Goal: Task Accomplishment & Management: Manage account settings

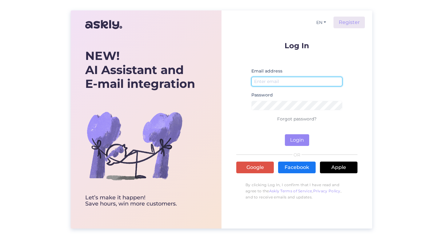
type input "[EMAIL_ADDRESS][DOMAIN_NAME]"
drag, startPoint x: 305, startPoint y: 85, endPoint x: 246, endPoint y: 77, distance: 59.5
click at [246, 79] on form "Log In Email address info@homelyestonia.ee Password Forgot password? Login" at bounding box center [296, 94] width 121 height 104
type input "[EMAIL_ADDRESS][DOMAIN_NAME]"
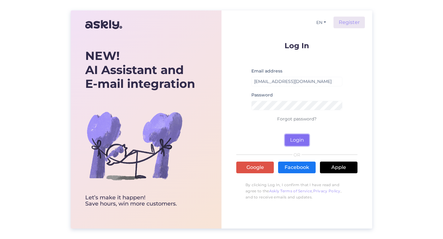
click at [304, 141] on button "Login" at bounding box center [297, 140] width 24 height 12
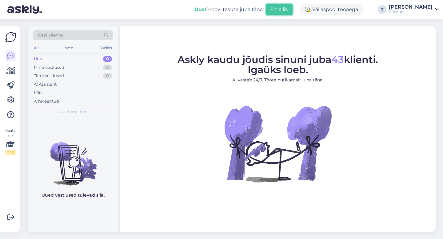
click at [292, 8] on button "Emailid" at bounding box center [279, 10] width 26 height 12
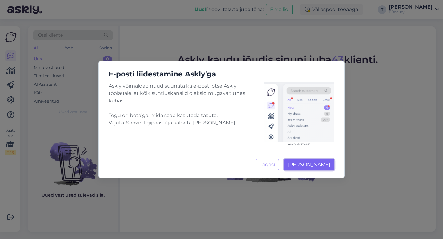
click at [305, 166] on span "Soovin ligipääsu" at bounding box center [309, 165] width 42 height 6
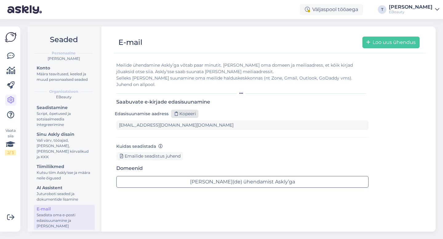
click at [177, 112] on icon at bounding box center [176, 114] width 3 height 4
click at [149, 152] on div "Emailide seadistus juhend" at bounding box center [149, 156] width 67 height 8
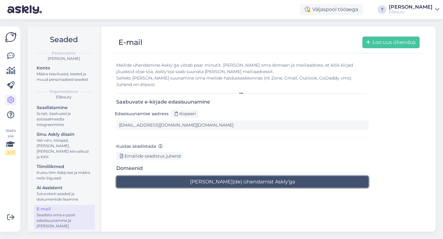
click at [200, 176] on button "Alusta meili(de) ühendamist Askly’ga" at bounding box center [242, 182] width 252 height 12
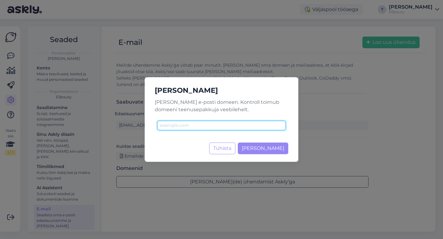
click at [213, 126] on input "text" at bounding box center [221, 126] width 129 height 10
type input "[DOMAIN_NAME]"
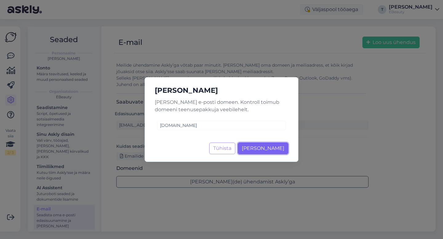
click at [253, 147] on span "Lisa domeen" at bounding box center [263, 148] width 42 height 6
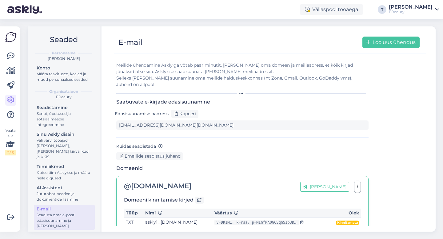
scroll to position [14, 0]
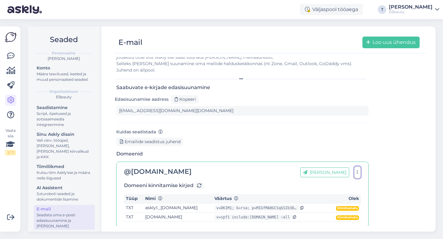
click at [355, 168] on button "button" at bounding box center [357, 172] width 7 height 12
click at [381, 174] on div "Meilide ühendamine Askly’ga võtab paar minutit. Lisa oma domeen ja meiliaadress…" at bounding box center [269, 138] width 307 height 190
click at [189, 204] on td "askly1._[DOMAIN_NAME]" at bounding box center [177, 208] width 69 height 9
drag, startPoint x: 183, startPoint y: 201, endPoint x: 145, endPoint y: 201, distance: 38.1
click at [144, 204] on td "askly1._[DOMAIN_NAME]" at bounding box center [177, 208] width 69 height 9
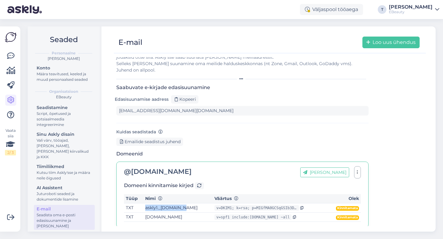
copy td "askly1._domainkey"
click at [303, 206] on icon at bounding box center [301, 208] width 3 height 4
click at [296, 216] on icon at bounding box center [294, 218] width 3 height 4
click at [357, 170] on icon "button" at bounding box center [357, 172] width 1 height 5
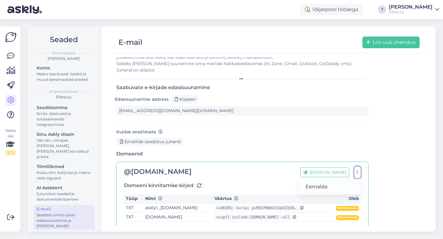
click at [358, 166] on button "button" at bounding box center [357, 172] width 7 height 12
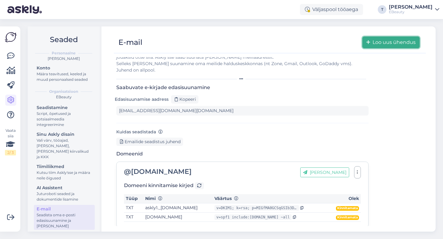
click at [380, 42] on button "Loo uus ühendus" at bounding box center [390, 43] width 57 height 12
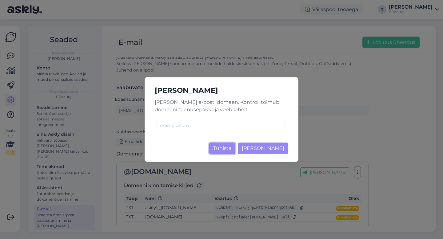
click at [235, 148] on button "Tühista" at bounding box center [222, 149] width 26 height 12
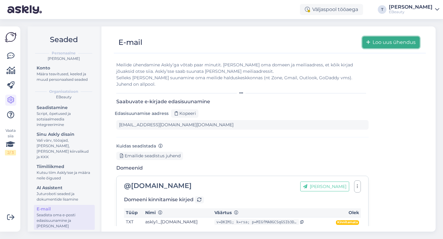
scroll to position [0, 0]
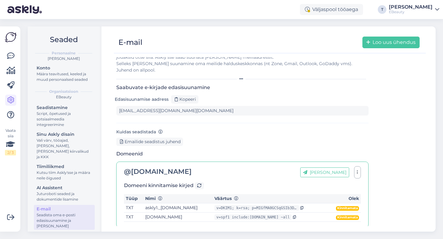
click at [340, 206] on span "Kinnitamata" at bounding box center [347, 208] width 23 height 5
click at [333, 169] on button "[PERSON_NAME]" at bounding box center [324, 173] width 49 height 10
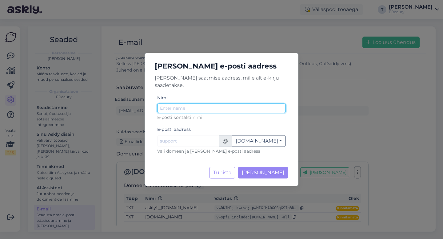
click at [239, 105] on input "Nimi" at bounding box center [221, 109] width 129 height 10
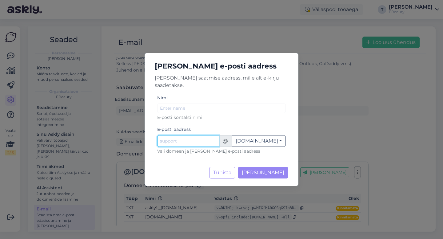
click at [219, 140] on input "Nimi" at bounding box center [188, 141] width 62 height 12
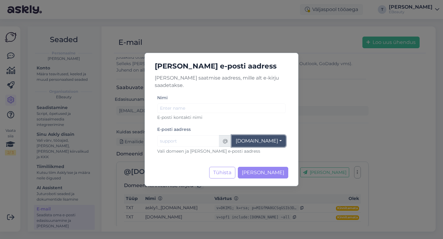
click at [263, 135] on button "[DOMAIN_NAME]" at bounding box center [259, 141] width 54 height 12
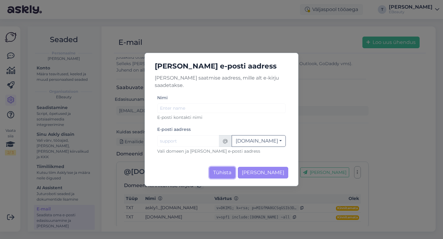
click at [235, 167] on button "Tühista" at bounding box center [222, 173] width 26 height 12
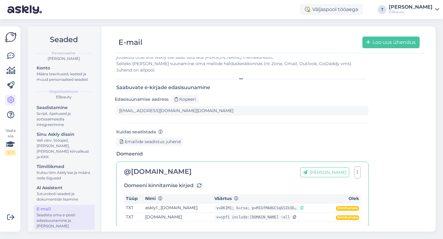
click at [303, 206] on icon at bounding box center [301, 208] width 3 height 4
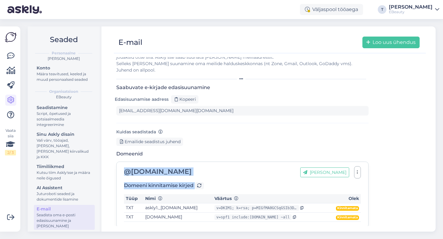
drag, startPoint x: 125, startPoint y: 167, endPoint x: 370, endPoint y: 209, distance: 248.6
click at [370, 209] on div "Meilide ühendamine Askly’ga võtab paar minutit. Lisa oma domeen ja meiliaadress…" at bounding box center [269, 138] width 307 height 190
copy div "@ ebeauty.ee Lisa aadress Domeeni kinnitamise kirjed"
click at [171, 204] on td "askly1._[DOMAIN_NAME]" at bounding box center [177, 208] width 69 height 9
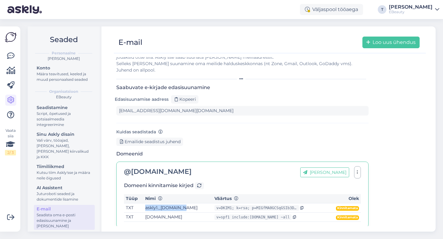
drag, startPoint x: 144, startPoint y: 202, endPoint x: 183, endPoint y: 204, distance: 38.8
click at [183, 204] on td "askly1._[DOMAIN_NAME]" at bounding box center [177, 208] width 69 height 9
copy td "askly1._domainkey"
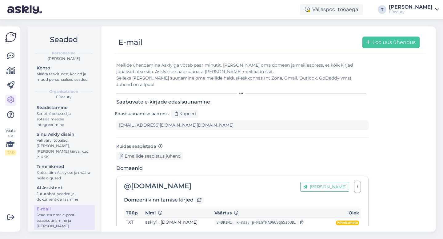
scroll to position [14, 0]
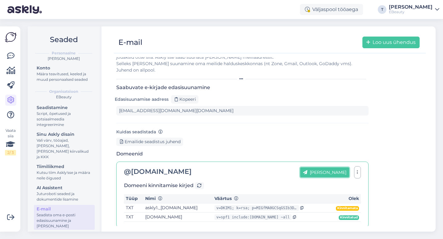
click at [336, 168] on button "[PERSON_NAME]" at bounding box center [324, 173] width 49 height 10
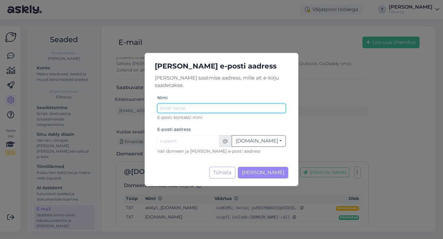
click at [225, 104] on input "Nimi" at bounding box center [221, 109] width 129 height 10
type input "EBeauty"
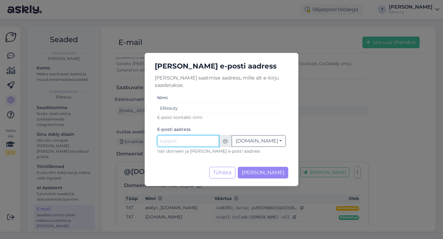
click at [201, 136] on input "Nimi" at bounding box center [188, 141] width 62 height 12
type input "u"
type input "info"
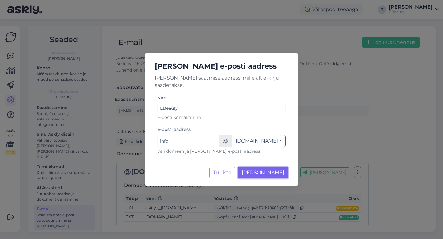
click at [263, 170] on span "[PERSON_NAME]" at bounding box center [263, 173] width 42 height 6
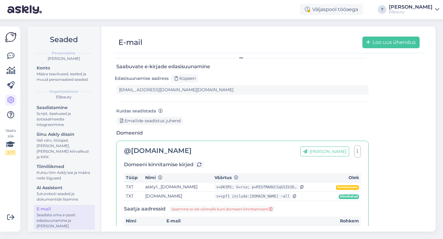
scroll to position [49, 0]
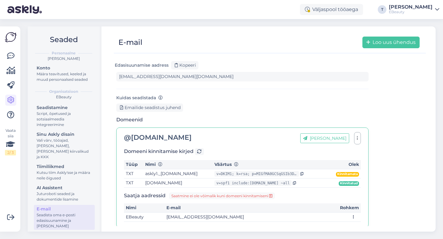
click at [350, 214] on div at bounding box center [339, 217] width 34 height 6
click at [355, 215] on icon at bounding box center [353, 217] width 6 height 4
click at [371, 196] on link "Allkirjad" at bounding box center [386, 200] width 30 height 8
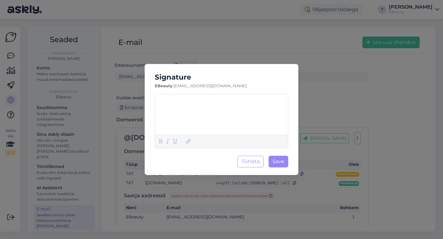
click at [237, 113] on div "﻿" at bounding box center [221, 114] width 129 height 37
click at [189, 142] on icon at bounding box center [188, 141] width 9 height 9
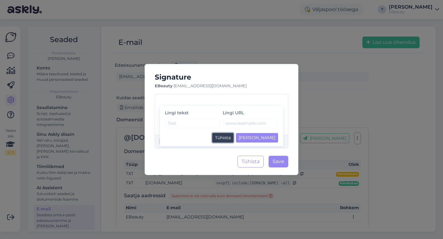
click at [233, 136] on button "Tühista" at bounding box center [222, 138] width 21 height 10
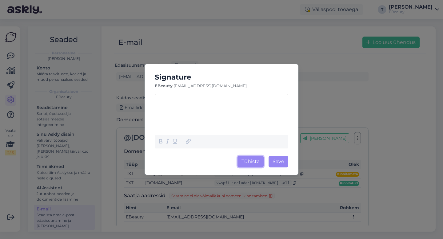
click at [248, 158] on button "Tühista" at bounding box center [250, 162] width 26 height 12
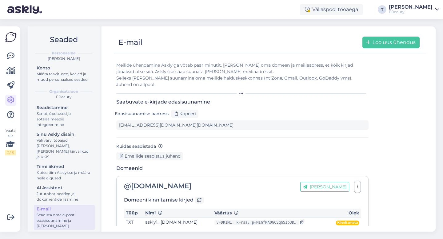
scroll to position [49, 0]
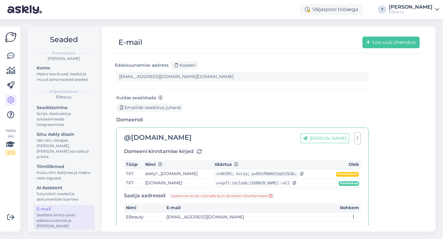
click at [269, 194] on icon at bounding box center [270, 196] width 3 height 4
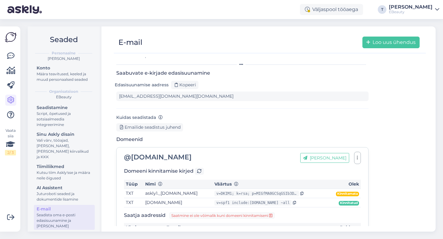
scroll to position [49, 0]
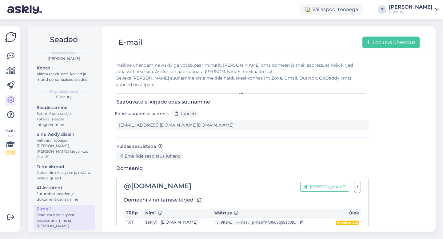
scroll to position [49, 0]
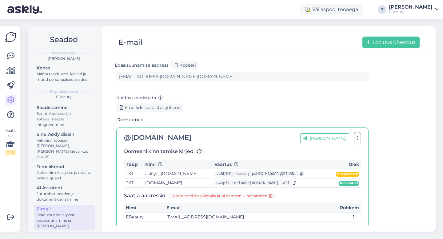
click at [352, 215] on icon at bounding box center [353, 217] width 6 height 4
click at [378, 197] on span "Allkirjad" at bounding box center [385, 199] width 15 height 5
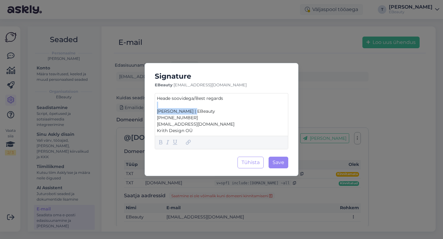
drag, startPoint x: 198, startPoint y: 111, endPoint x: 158, endPoint y: 106, distance: 40.5
click at [158, 106] on div "Heade soovidega/Best regards ﻿ Thomas | EBeauty +372 5667 1030 info@ebeauty.ee …" at bounding box center [221, 114] width 129 height 39
click at [159, 142] on icon at bounding box center [160, 142] width 7 height 9
click at [220, 131] on p "Krith Design OÜ" at bounding box center [221, 131] width 129 height 6
click at [271, 165] on button "Save" at bounding box center [278, 163] width 20 height 12
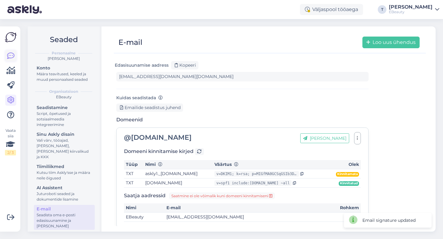
click at [7, 56] on icon at bounding box center [10, 55] width 7 height 7
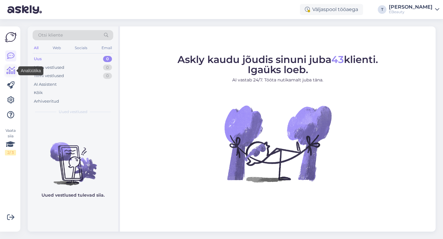
click at [8, 72] on icon at bounding box center [10, 70] width 9 height 7
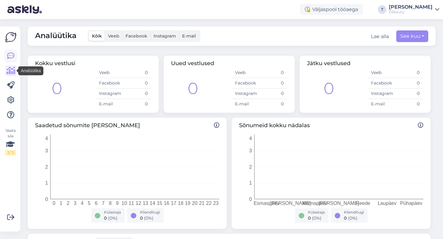
click at [13, 56] on icon at bounding box center [10, 55] width 7 height 7
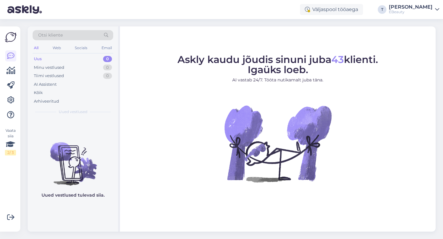
click at [426, 5] on div "[PERSON_NAME]" at bounding box center [411, 7] width 44 height 5
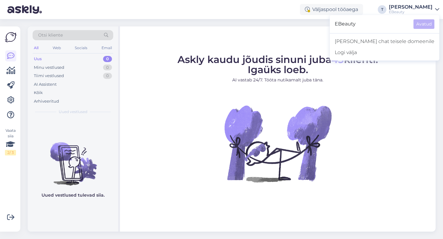
click at [326, 29] on div "Askly kaudu jõudis sinuni juba 43 klienti. Igaüks loeb. AI vastab 24/7. Tööta n…" at bounding box center [277, 128] width 315 height 205
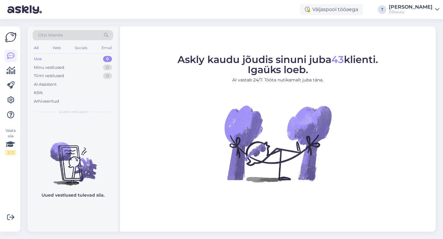
click at [7, 57] on icon at bounding box center [10, 55] width 7 height 7
click at [11, 102] on icon at bounding box center [10, 100] width 7 height 7
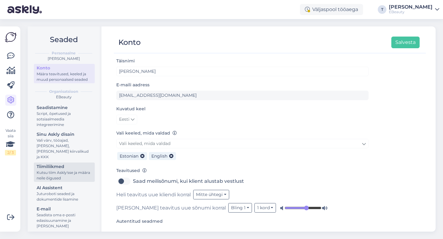
scroll to position [19, 0]
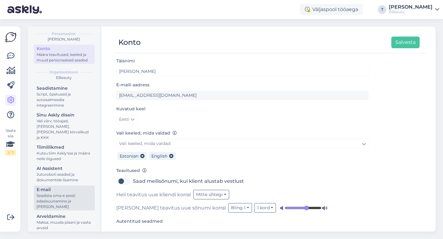
click at [54, 187] on div "E-mail" at bounding box center [64, 190] width 55 height 6
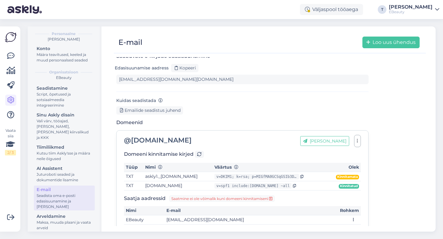
scroll to position [49, 0]
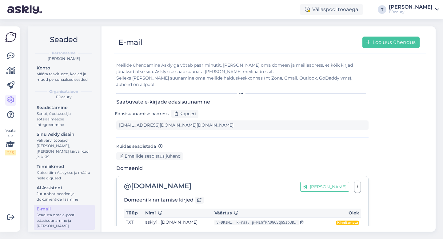
scroll to position [49, 0]
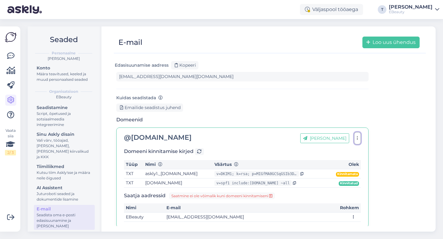
click at [357, 136] on icon "button" at bounding box center [357, 138] width 1 height 5
click at [344, 133] on button "[PERSON_NAME]" at bounding box center [324, 138] width 49 height 10
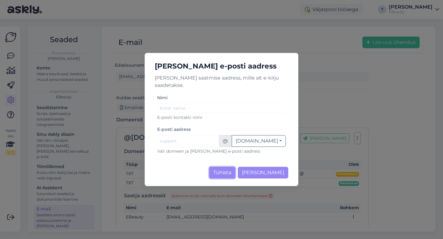
click at [235, 169] on button "Tühista" at bounding box center [222, 173] width 26 height 12
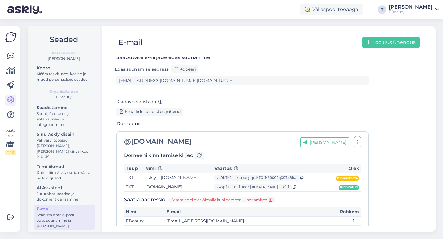
scroll to position [49, 0]
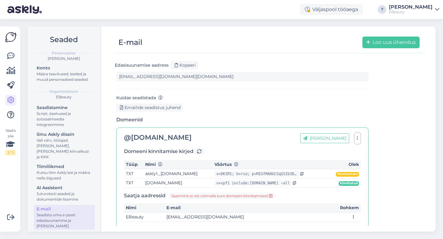
click at [269, 194] on icon at bounding box center [270, 196] width 3 height 4
click at [46, 164] on div "Tiimiliikmed" at bounding box center [64, 167] width 55 height 6
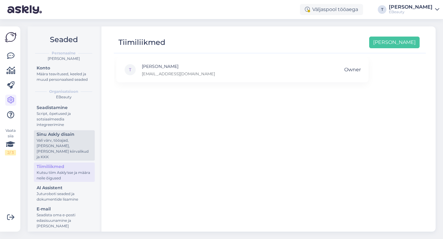
click at [52, 150] on div "Vali värv, tööajad, [PERSON_NAME], [PERSON_NAME] kiirvalikud ja KKK" at bounding box center [64, 149] width 55 height 22
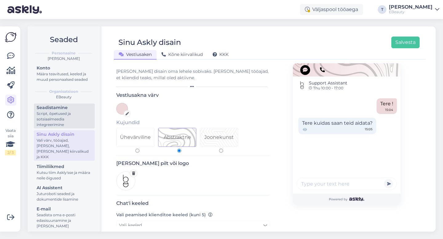
click at [61, 126] on div "Script, õpetused ja sotsiaalmeedia integreerimine" at bounding box center [64, 119] width 55 height 17
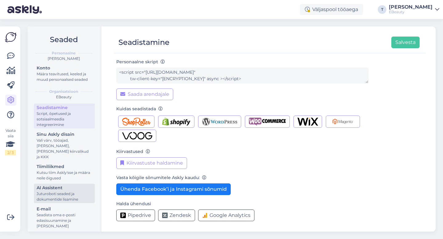
scroll to position [19, 0]
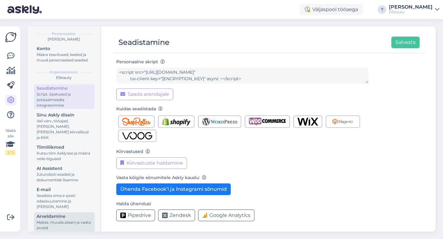
click at [61, 213] on div "Arveldamine" at bounding box center [64, 216] width 55 height 6
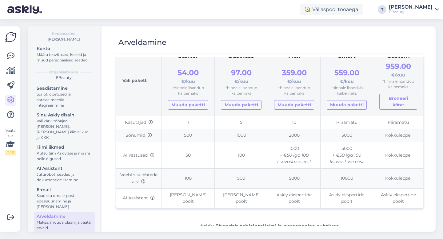
scroll to position [88, 0]
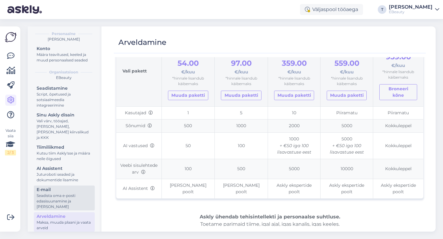
click at [64, 187] on div "E-mail" at bounding box center [64, 190] width 55 height 6
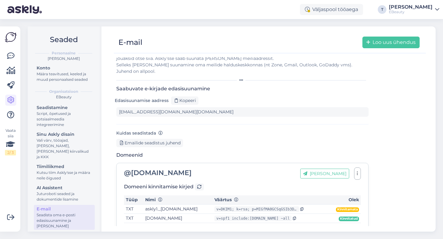
scroll to position [14, 0]
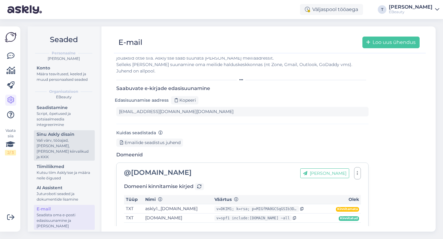
click at [82, 133] on div "Sinu Askly disain" at bounding box center [64, 134] width 55 height 6
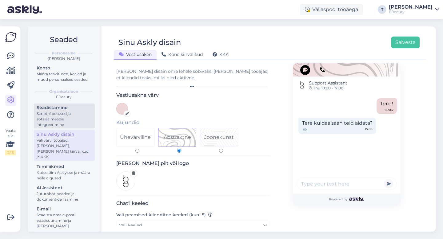
click at [74, 111] on div "Script, õpetused ja sotsiaalmeedia integreerimine" at bounding box center [64, 119] width 55 height 17
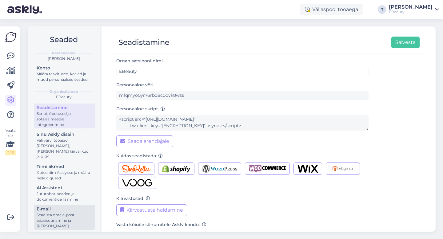
click at [71, 212] on div "Seadista oma e-posti edasisuunamine ja [PERSON_NAME]" at bounding box center [64, 220] width 55 height 17
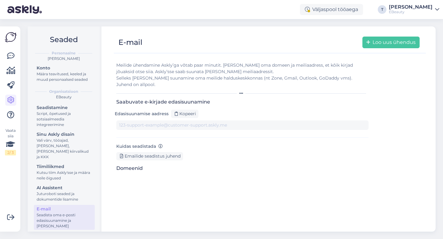
type input "[EMAIL_ADDRESS][DOMAIN_NAME][DOMAIN_NAME]"
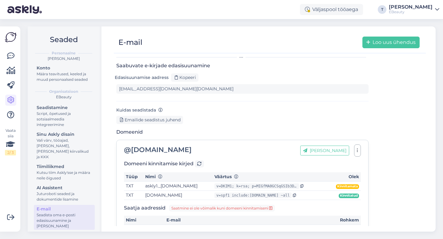
scroll to position [49, 0]
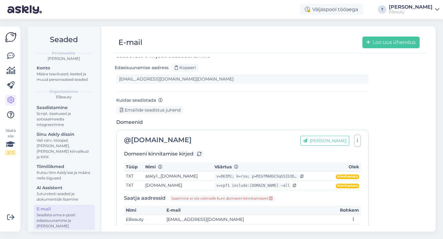
scroll to position [49, 0]
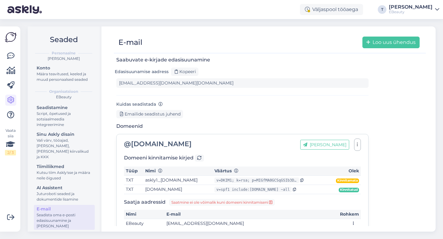
scroll to position [43, 0]
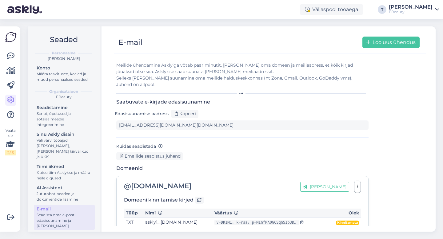
scroll to position [49, 0]
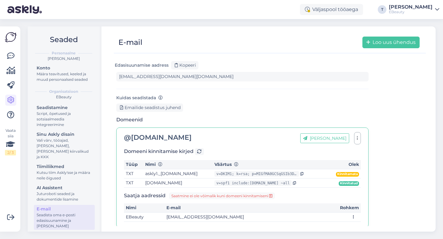
click at [270, 194] on icon at bounding box center [270, 196] width 3 height 4
click at [11, 113] on icon at bounding box center [10, 114] width 7 height 7
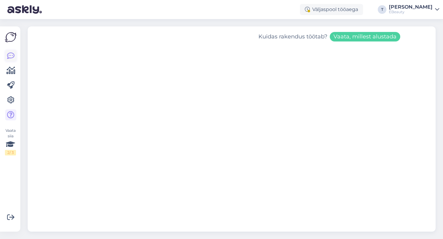
click at [12, 55] on icon at bounding box center [10, 55] width 7 height 7
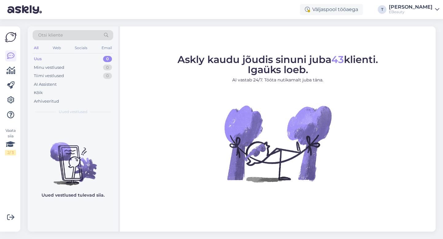
click at [97, 51] on div "All Web Socials Email" at bounding box center [73, 49] width 81 height 10
click at [102, 49] on div "Email" at bounding box center [106, 48] width 13 height 8
click at [11, 101] on icon at bounding box center [10, 100] width 7 height 7
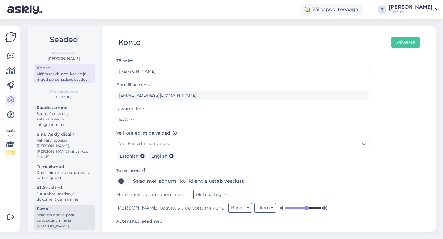
click at [58, 212] on div "Seadista oma e-posti edasisuunamine ja [PERSON_NAME]" at bounding box center [64, 220] width 55 height 17
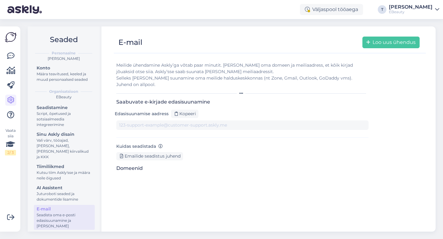
type input "[EMAIL_ADDRESS][DOMAIN_NAME][DOMAIN_NAME]"
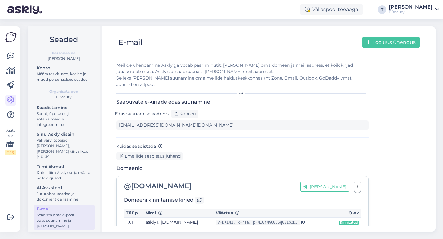
scroll to position [49, 0]
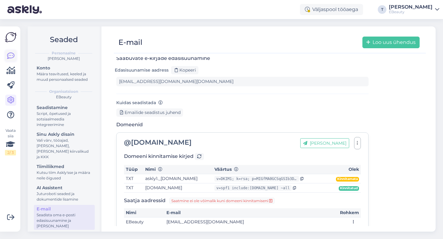
click at [14, 57] on link at bounding box center [10, 55] width 11 height 11
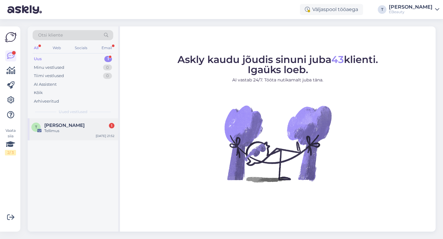
click at [63, 131] on div "Tellimus" at bounding box center [79, 131] width 70 height 6
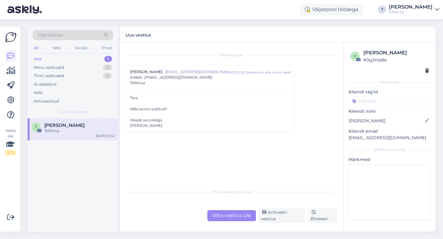
click at [235, 220] on div "Võta vestlus üle" at bounding box center [231, 215] width 49 height 11
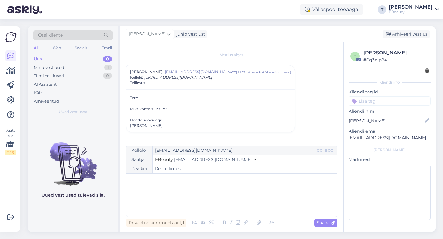
click at [180, 188] on div "﻿" at bounding box center [231, 195] width 204 height 37
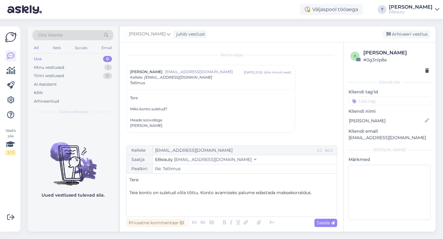
click at [201, 193] on span "Teie konto on suletud võla tõttu. Konto avamiseks palume edastada maksekorraldu…" at bounding box center [220, 193] width 182 height 6
click at [173, 222] on div "Privaatne kommentaar" at bounding box center [156, 223] width 60 height 8
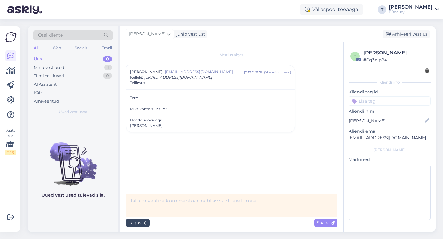
click at [131, 223] on div "Tagasi" at bounding box center [137, 223] width 23 height 8
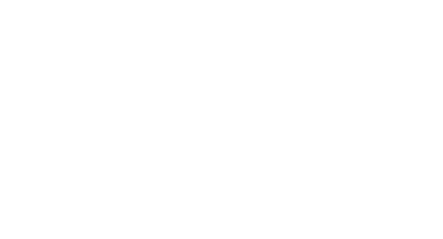
click at [86, 67] on body at bounding box center [221, 119] width 443 height 239
click at [151, 53] on body at bounding box center [221, 119] width 443 height 239
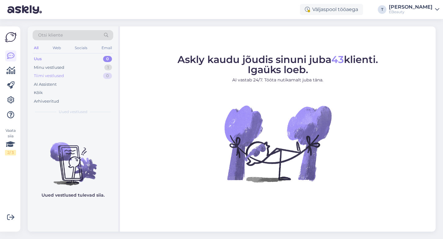
click at [84, 72] on div "Tiimi vestlused 0" at bounding box center [73, 76] width 81 height 9
click at [81, 67] on div "Minu vestlused 1" at bounding box center [73, 67] width 81 height 9
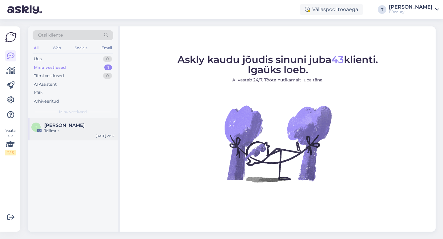
click at [65, 127] on span "Thomas Kristen" at bounding box center [64, 126] width 40 height 6
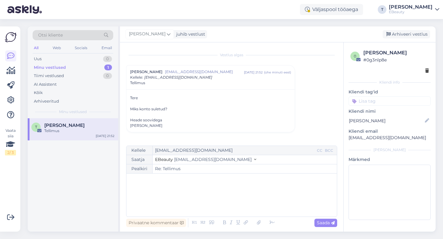
click at [162, 188] on div "﻿" at bounding box center [231, 195] width 204 height 37
click at [193, 159] on span "[EMAIL_ADDRESS][DOMAIN_NAME]" at bounding box center [212, 160] width 77 height 6
click at [170, 196] on div "﻿" at bounding box center [231, 195] width 204 height 37
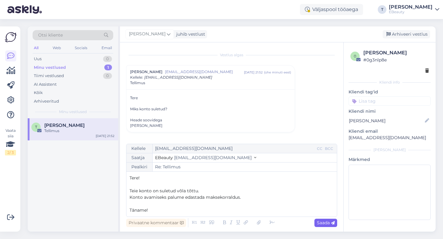
click at [318, 226] on div "Saada" at bounding box center [325, 223] width 23 height 8
type input "Re: Tellimus"
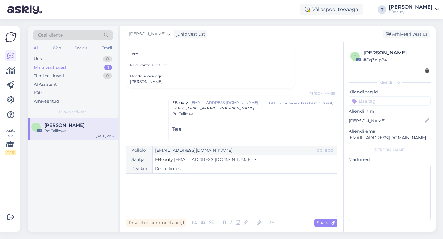
scroll to position [76, 0]
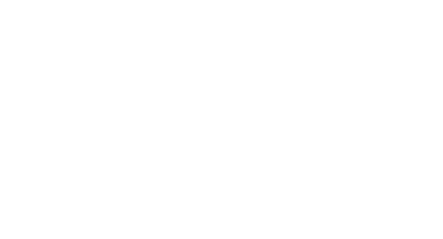
click at [203, 149] on body at bounding box center [221, 119] width 443 height 239
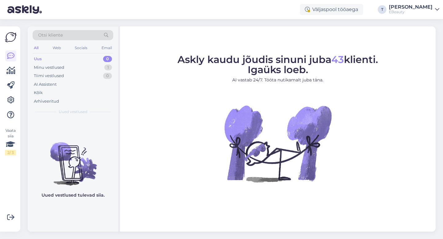
click at [435, 10] on icon at bounding box center [437, 9] width 4 height 5
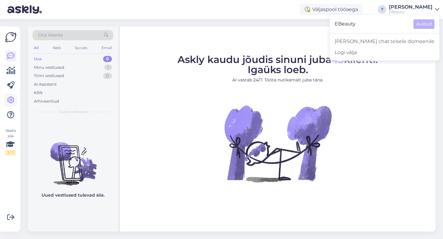
click at [14, 97] on icon at bounding box center [10, 100] width 7 height 7
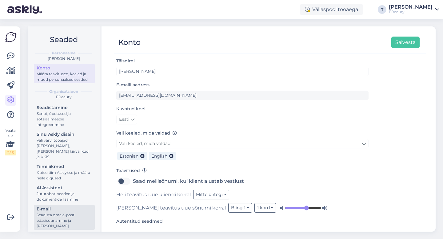
click at [59, 215] on div "Seadista oma e-posti edasisuunamine ja [PERSON_NAME]" at bounding box center [64, 220] width 55 height 17
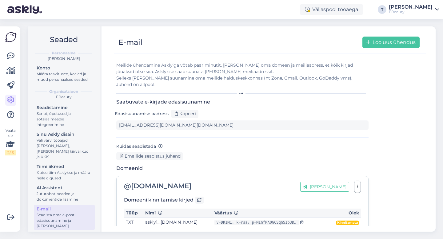
click at [241, 92] on icon at bounding box center [241, 94] width 4 height 4
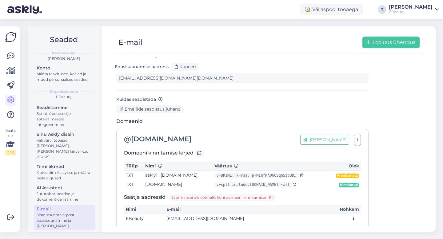
scroll to position [49, 0]
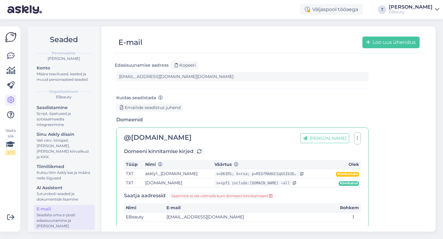
click at [354, 215] on icon at bounding box center [353, 217] width 6 height 4
click at [378, 197] on span "Allkirjad" at bounding box center [385, 199] width 15 height 5
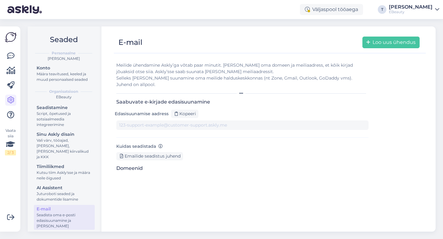
type input "[EMAIL_ADDRESS][DOMAIN_NAME][DOMAIN_NAME]"
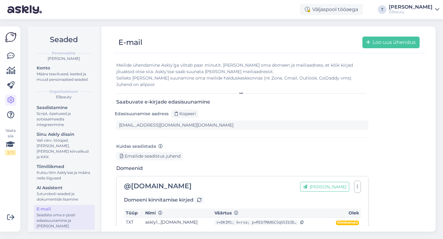
scroll to position [49, 0]
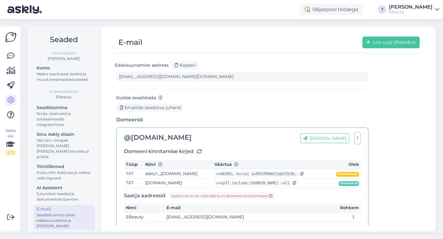
click at [351, 213] on td at bounding box center [339, 217] width 43 height 9
click at [353, 214] on button at bounding box center [353, 217] width 6 height 6
click at [378, 197] on span "Allkirjad" at bounding box center [385, 199] width 15 height 5
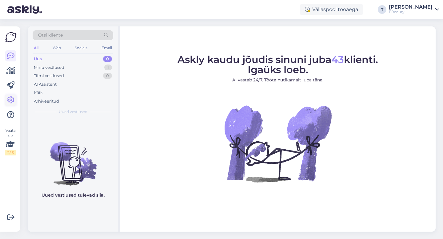
click at [9, 97] on icon at bounding box center [10, 100] width 7 height 7
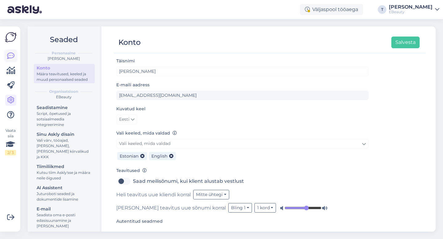
click at [9, 55] on icon at bounding box center [10, 55] width 7 height 7
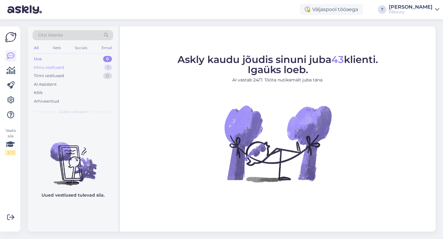
click at [69, 69] on div "Minu vestlused 1" at bounding box center [73, 67] width 81 height 9
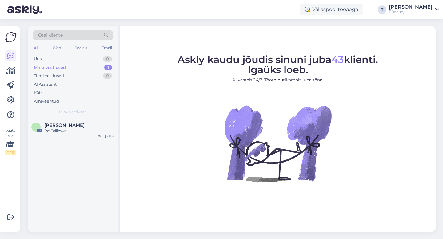
click at [81, 142] on div "T Thomas Kristen Re: Tellimus Oct 1 21:54" at bounding box center [73, 174] width 90 height 113
click at [81, 130] on div "Re: Tellimus" at bounding box center [79, 131] width 70 height 6
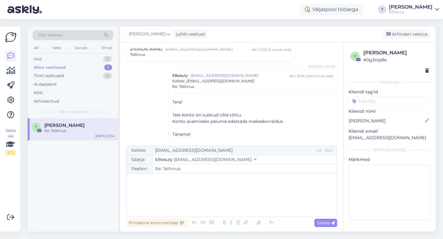
scroll to position [28, 0]
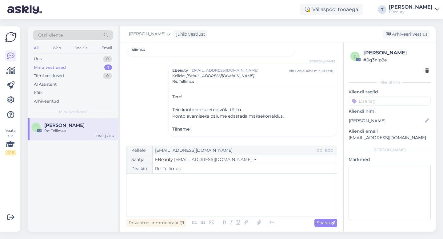
click at [377, 99] on input at bounding box center [389, 101] width 82 height 9
click at [388, 161] on p "Märkmed" at bounding box center [389, 159] width 82 height 6
click at [366, 173] on textarea at bounding box center [389, 192] width 82 height 55
click at [364, 164] on div "Märkmed" at bounding box center [389, 188] width 82 height 65
click at [173, 38] on div "Thomas juhib vestlust" at bounding box center [165, 34] width 81 height 8
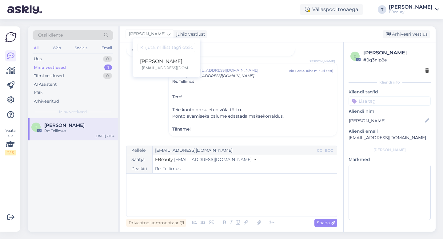
click at [133, 103] on div "Vestlus algas Thomas Kristen thomaskristenk@gmail.com okt 1 21:52 ( 3 minuti ee…" at bounding box center [234, 95] width 216 height 92
click at [257, 223] on icon at bounding box center [259, 223] width 8 height 9
click at [12, 104] on icon at bounding box center [10, 100] width 7 height 7
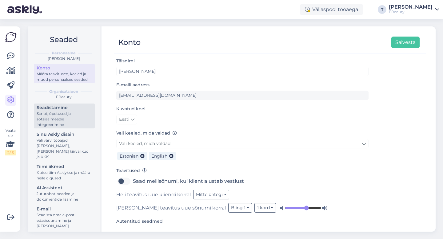
scroll to position [19, 0]
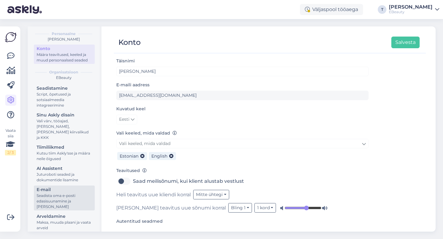
click at [59, 187] on div "E-mail" at bounding box center [64, 190] width 55 height 6
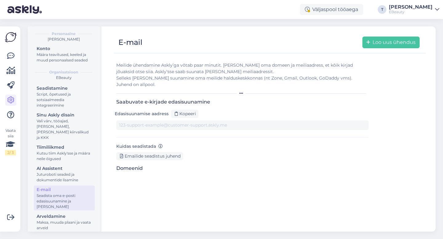
type input "[EMAIL_ADDRESS][DOMAIN_NAME][DOMAIN_NAME]"
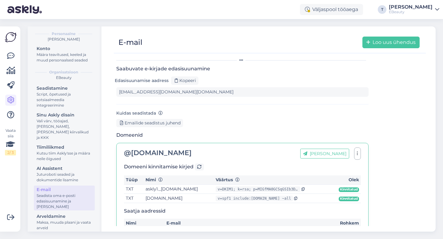
scroll to position [49, 0]
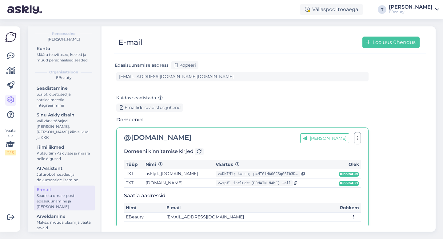
click at [352, 215] on icon at bounding box center [353, 217] width 6 height 4
click at [371, 196] on link "Allkirjad" at bounding box center [386, 200] width 30 height 8
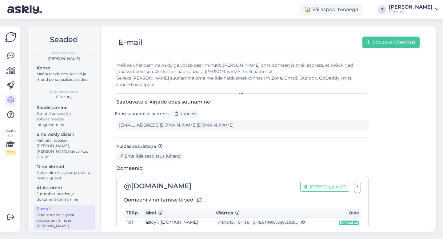
scroll to position [49, 0]
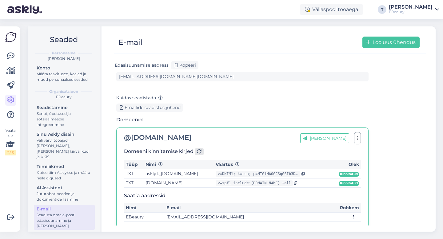
click at [201, 150] on icon at bounding box center [199, 152] width 4 height 4
click at [350, 214] on div at bounding box center [339, 217] width 34 height 6
click at [352, 215] on icon at bounding box center [353, 217] width 6 height 4
click at [378, 197] on span "Allkirjad" at bounding box center [385, 199] width 15 height 5
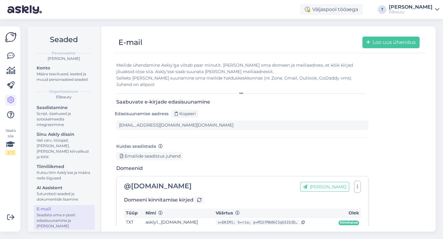
scroll to position [49, 0]
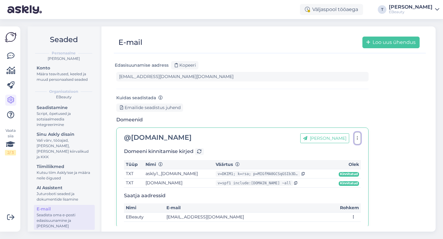
click at [356, 132] on button "button" at bounding box center [357, 138] width 7 height 12
click at [11, 57] on icon at bounding box center [10, 55] width 7 height 7
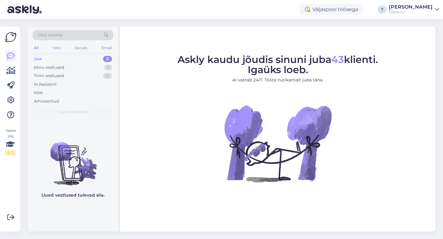
click at [60, 46] on div "Web" at bounding box center [56, 48] width 11 height 8
click at [36, 46] on div "All" at bounding box center [36, 48] width 7 height 8
click at [112, 44] on div "All Web Socials Email" at bounding box center [73, 49] width 81 height 10
click at [112, 46] on div "Email" at bounding box center [106, 48] width 13 height 8
click at [77, 66] on div "Minu vestlused 1" at bounding box center [73, 67] width 81 height 9
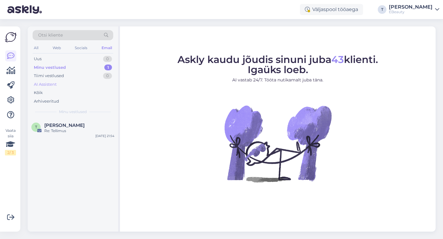
click at [76, 87] on div "AI Assistent" at bounding box center [73, 84] width 81 height 9
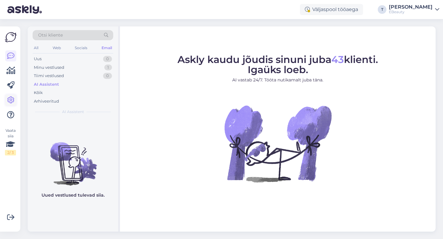
click at [9, 101] on icon at bounding box center [10, 100] width 7 height 7
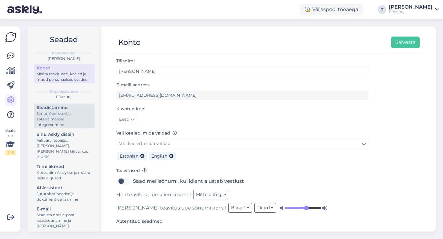
click at [65, 112] on div "Script, õpetused ja sotsiaalmeedia integreerimine" at bounding box center [64, 119] width 55 height 17
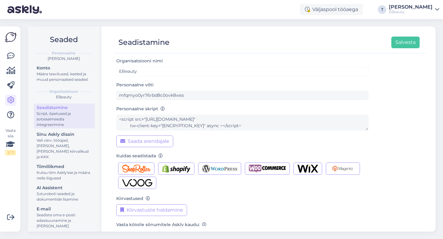
scroll to position [47, 0]
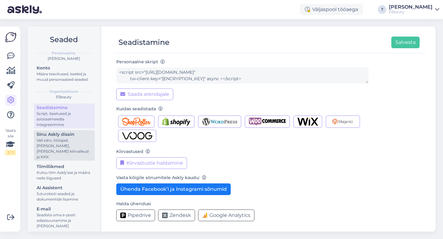
click at [61, 132] on div "Sinu Askly disain" at bounding box center [64, 134] width 55 height 6
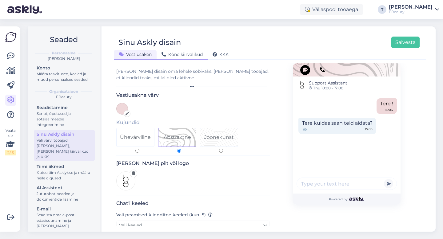
click at [182, 54] on span "Kõne kiirvalikud" at bounding box center [181, 55] width 41 height 6
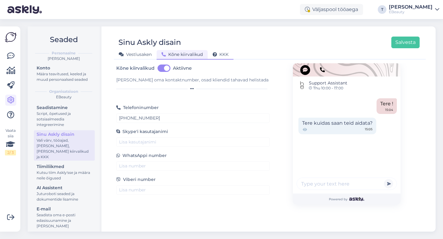
click at [219, 53] on span "KKK" at bounding box center [220, 55] width 16 height 6
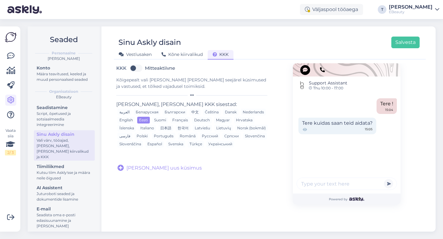
click at [145, 67] on label "Mitteaktiivne" at bounding box center [160, 68] width 30 height 10
click at [141, 67] on input "Mitteaktiivne" at bounding box center [135, 68] width 15 height 10
checkbox input "true"
click at [415, 38] on button "Salvesta" at bounding box center [405, 43] width 28 height 12
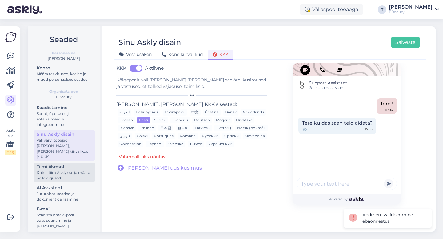
click at [81, 170] on div "Kutsu tiim Askly'sse ja määra neile õigused" at bounding box center [64, 175] width 55 height 11
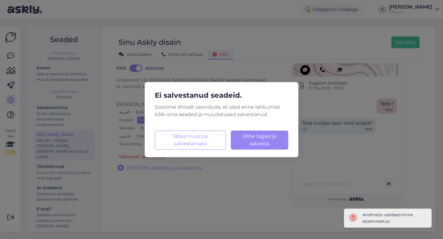
click at [248, 150] on div "Ei salvestanud seadeid. Soovime lihtsalt veenduda, et oled enne lahkumist kõik …" at bounding box center [222, 119] width 154 height 75
click at [248, 148] on button "Mine tagasi ja salvesta Laadimine..." at bounding box center [259, 140] width 57 height 19
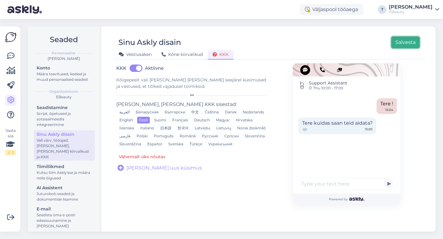
click at [393, 46] on button "Salvesta" at bounding box center [405, 43] width 28 height 12
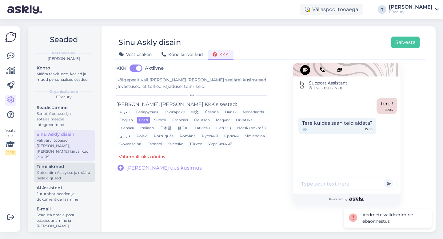
click at [67, 164] on div "Tiimiliikmed" at bounding box center [64, 167] width 55 height 6
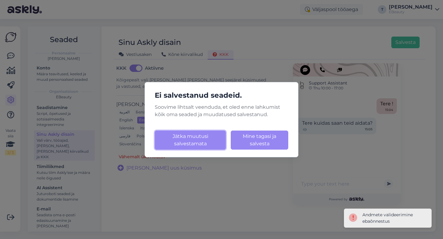
click at [217, 146] on button "Jätka muutusi salvestamata" at bounding box center [190, 140] width 71 height 19
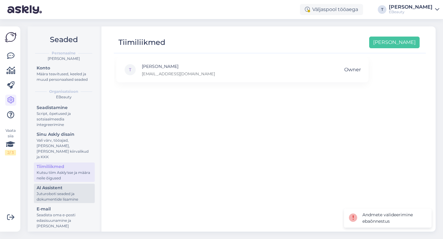
click at [72, 191] on div "Juturoboti seaded ja dokumentide lisamine" at bounding box center [64, 196] width 55 height 11
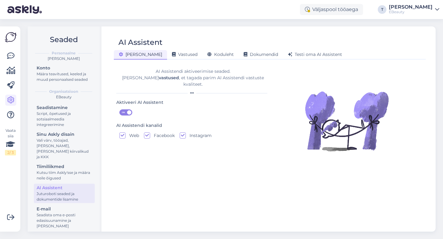
scroll to position [19, 0]
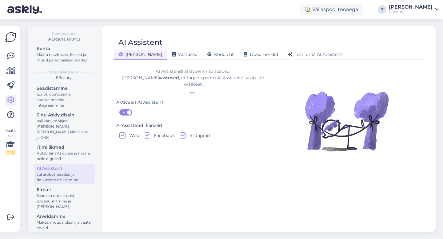
click at [156, 49] on div "Üldine Vastused Koduleht Dokumendid Testi oma AI Assistent" at bounding box center [267, 53] width 306 height 11
click at [172, 56] on span "Vastused" at bounding box center [185, 55] width 26 height 6
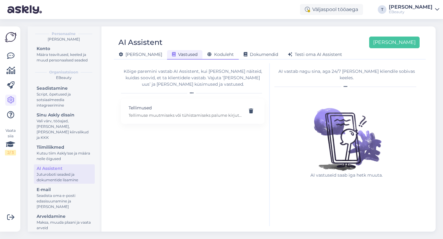
click at [207, 53] on span "Koduleht" at bounding box center [220, 55] width 26 height 6
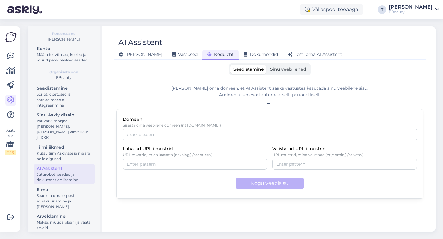
click at [281, 73] on label "Sinu veebilehed" at bounding box center [288, 70] width 42 height 10
click at [267, 65] on input "Sinu veebilehed" at bounding box center [267, 65] width 0 height 0
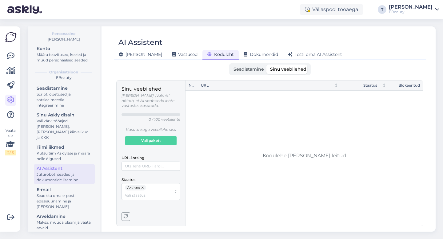
click at [257, 67] on span "Seadistamine" at bounding box center [248, 69] width 30 height 6
click at [230, 65] on input "Seadistamine" at bounding box center [230, 65] width 0 height 0
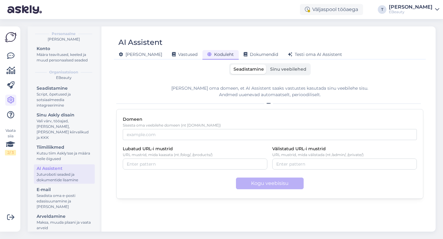
click at [291, 65] on label "Sinu veebilehed" at bounding box center [288, 70] width 42 height 10
click at [267, 65] on input "Sinu veebilehed" at bounding box center [267, 65] width 0 height 0
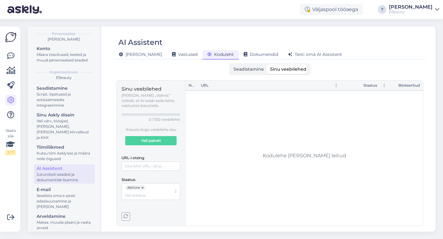
click at [249, 65] on label "Seadistamine" at bounding box center [248, 70] width 37 height 10
click at [230, 65] on input "Seadistamine" at bounding box center [230, 65] width 0 height 0
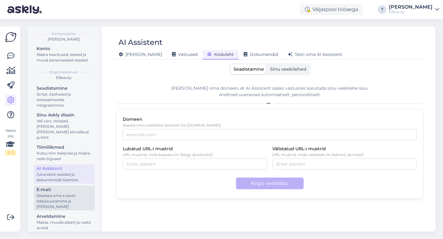
click at [52, 203] on div "Seadista oma e-posti edasisuunamine ja [PERSON_NAME]" at bounding box center [64, 201] width 55 height 17
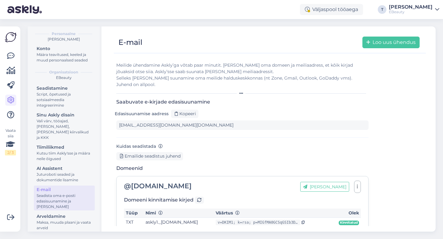
scroll to position [49, 0]
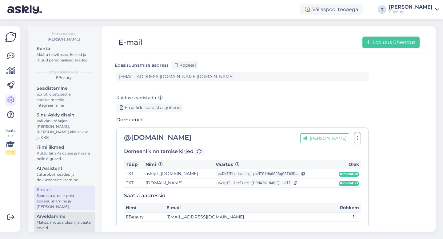
click at [67, 213] on div "Arveldamine" at bounding box center [64, 216] width 55 height 6
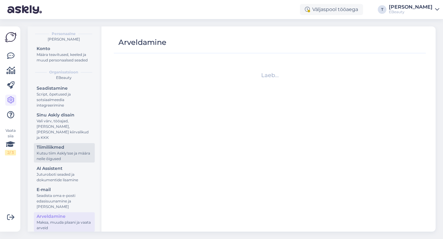
click at [69, 151] on div "Kutsu tiim Askly'sse ja määra neile õigused" at bounding box center [64, 156] width 55 height 11
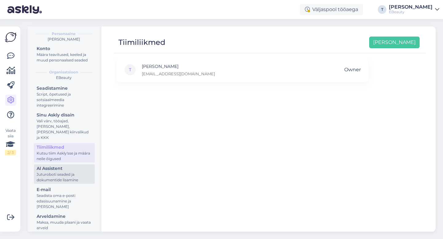
click at [64, 165] on div "AI Assistent" at bounding box center [64, 168] width 55 height 6
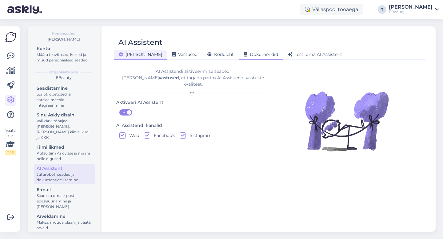
click at [239, 52] on div "Dokumendid" at bounding box center [261, 55] width 44 height 10
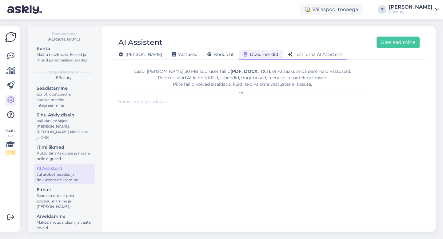
click at [297, 54] on span "Testi oma AI Assistent" at bounding box center [315, 55] width 54 height 6
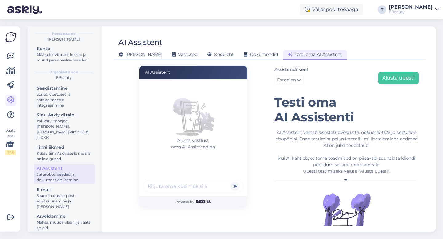
scroll to position [14, 0]
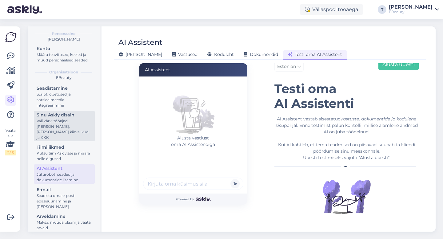
click at [60, 113] on div "Sinu Askly disain" at bounding box center [64, 115] width 55 height 6
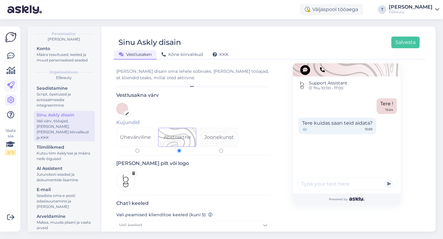
click at [9, 85] on icon at bounding box center [10, 85] width 7 height 7
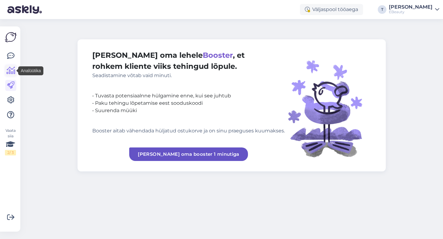
click at [10, 71] on icon at bounding box center [10, 70] width 9 height 7
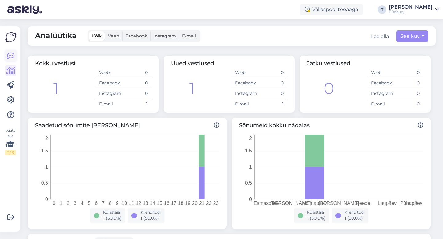
click at [9, 55] on icon at bounding box center [10, 55] width 7 height 7
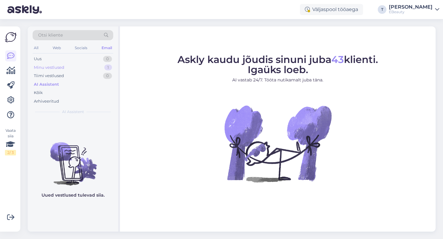
click at [72, 64] on div "Minu vestlused 1" at bounding box center [73, 67] width 81 height 9
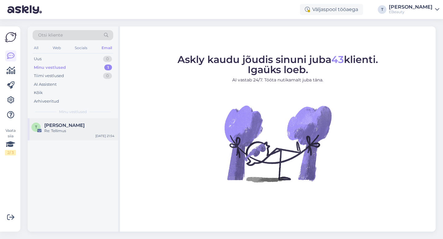
click at [69, 139] on div "T Thomas Kristen Re: Tellimus Oct 1 21:54" at bounding box center [73, 129] width 90 height 22
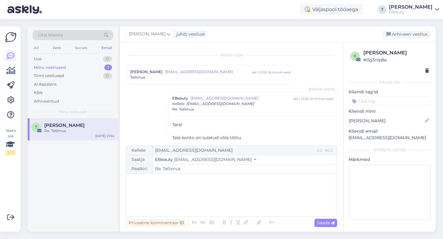
scroll to position [28, 0]
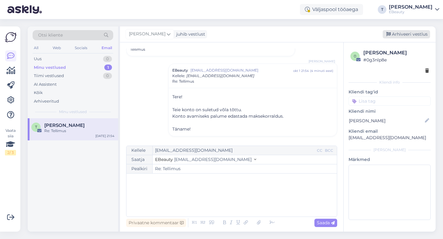
click at [406, 36] on div "Arhiveeri vestlus" at bounding box center [405, 34] width 47 height 8
